Goal: Transaction & Acquisition: Purchase product/service

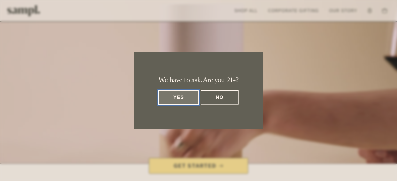
click at [182, 100] on button "Yes" at bounding box center [179, 98] width 40 height 14
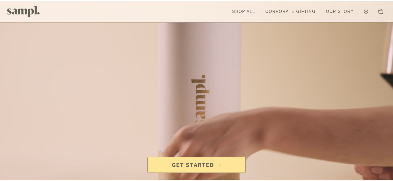
scroll to position [17, 0]
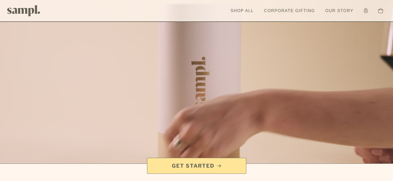
click at [199, 160] on link "Get Started" at bounding box center [196, 166] width 99 height 16
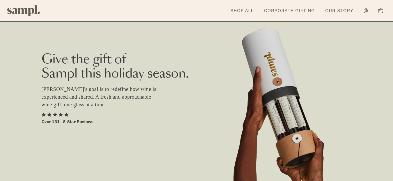
click at [239, 10] on link "Shop All" at bounding box center [242, 10] width 28 height 11
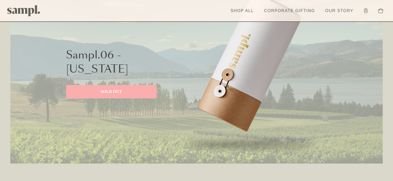
scroll to position [407, 0]
